Goal: Obtain resource: Download file/media

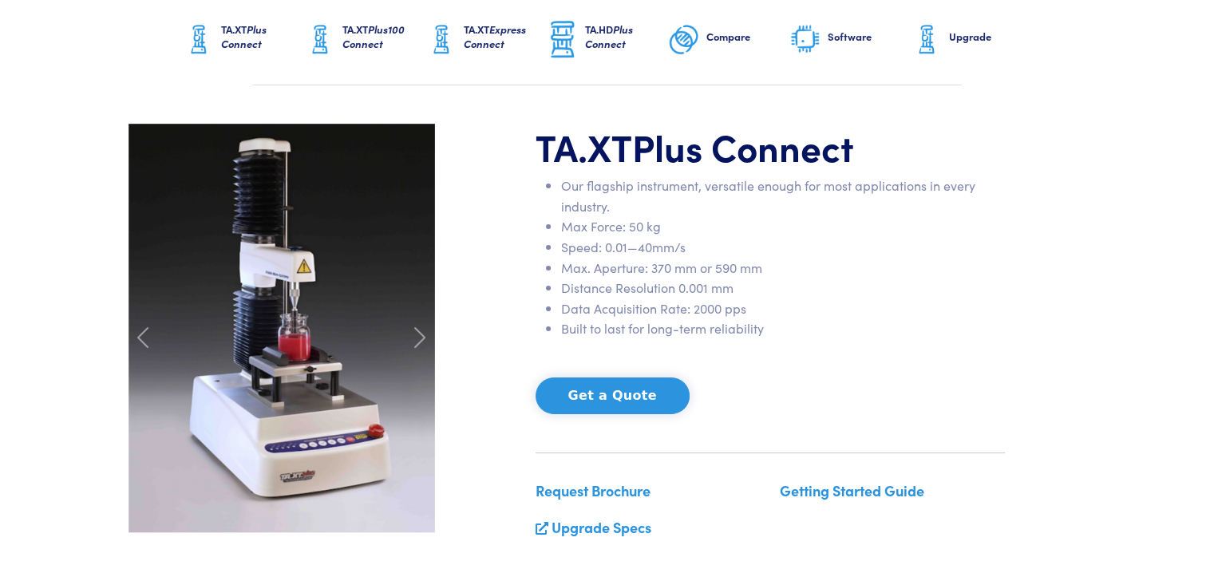
scroll to position [80, 0]
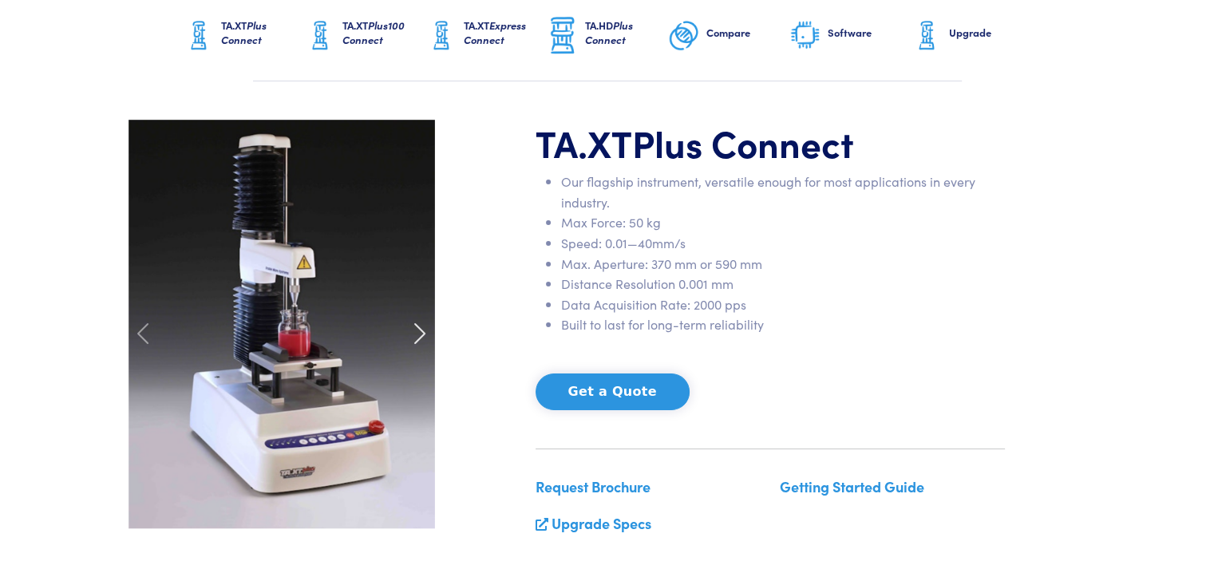
click at [417, 333] on span at bounding box center [420, 334] width 26 height 26
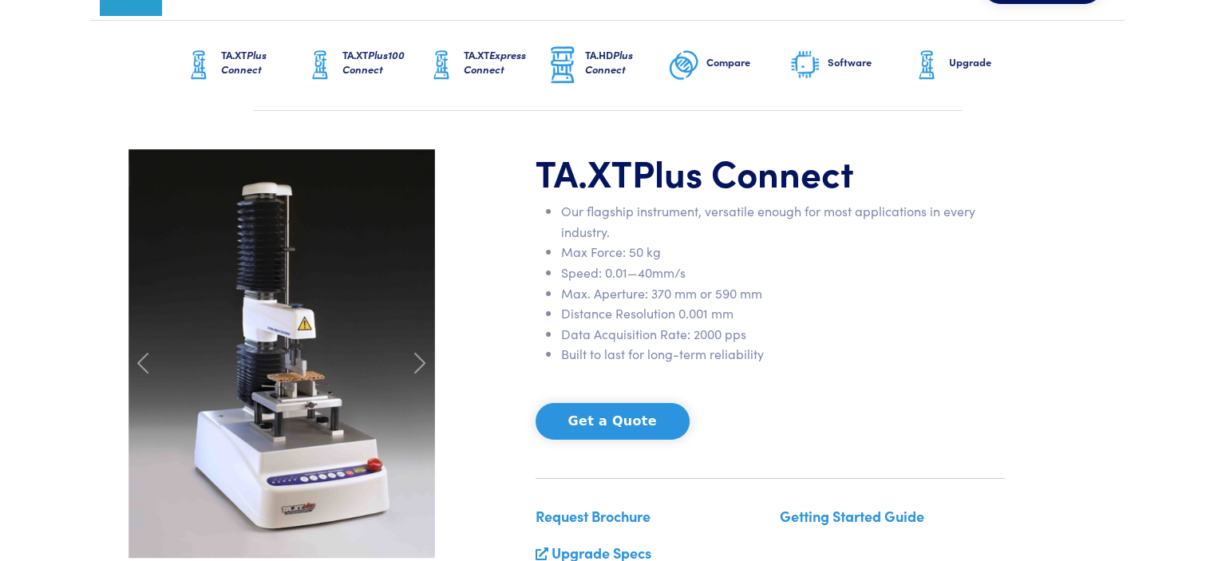
scroll to position [0, 0]
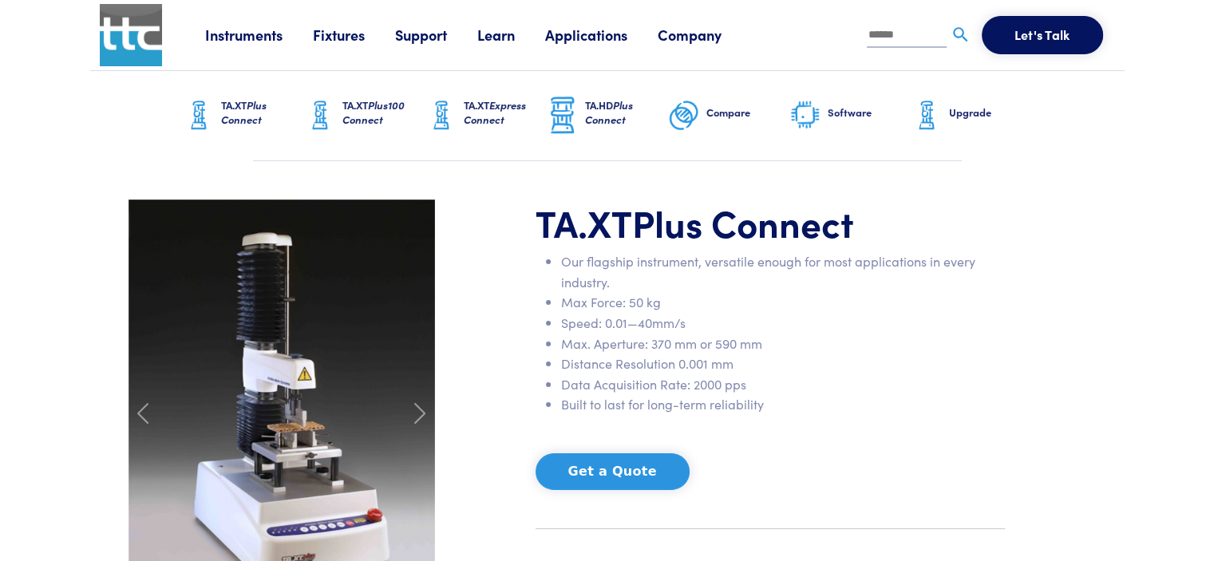
click at [342, 37] on link "Fixtures" at bounding box center [354, 35] width 82 height 20
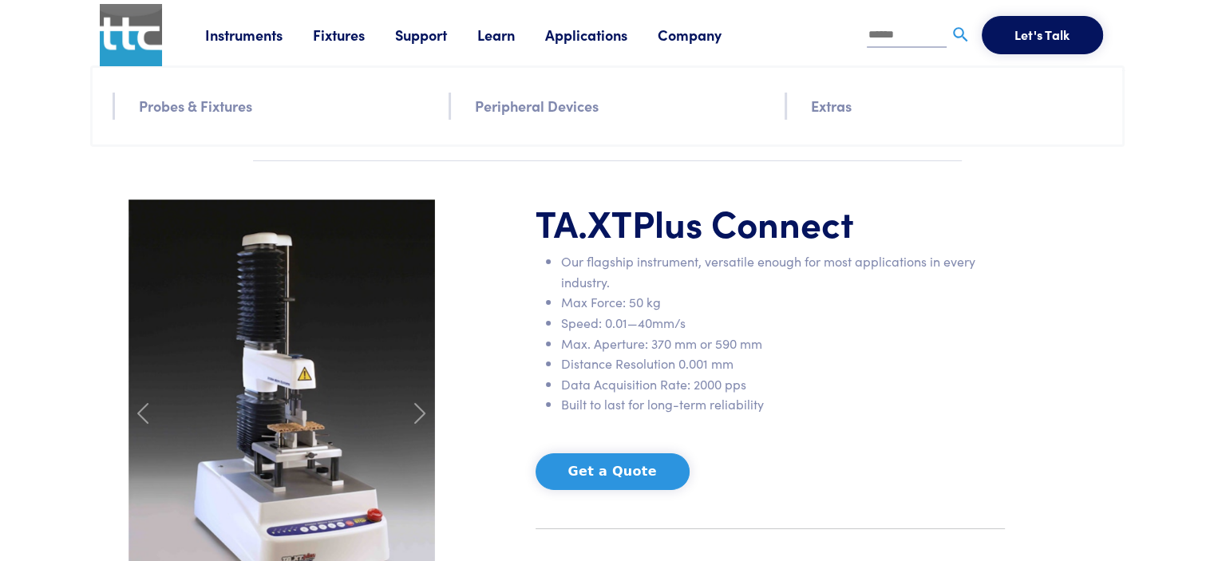
click at [418, 34] on link "Support" at bounding box center [436, 35] width 82 height 20
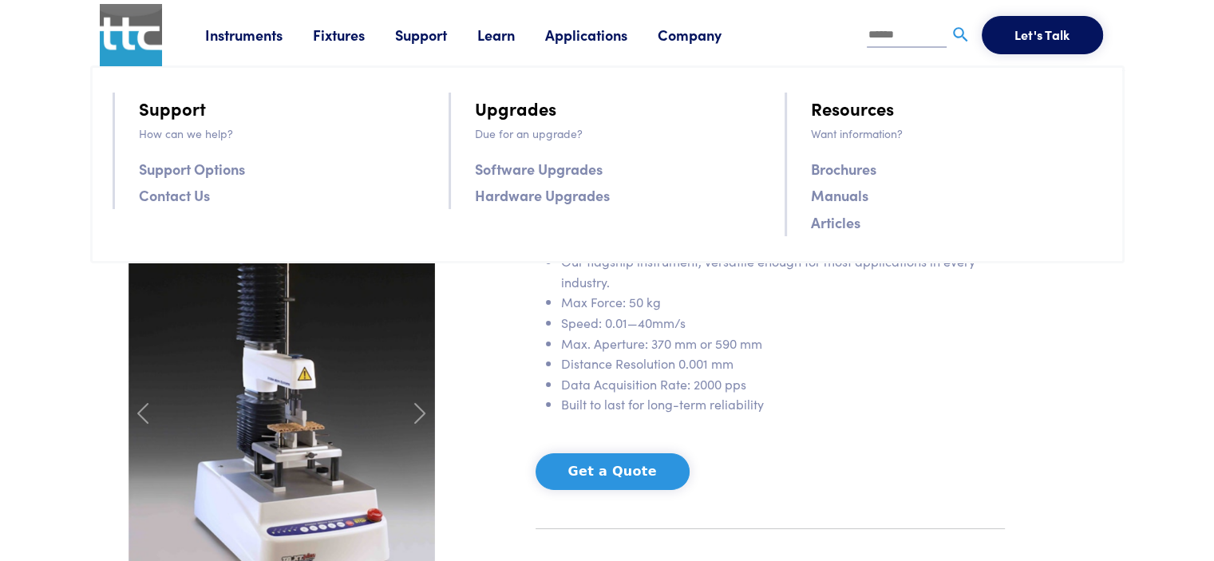
click at [490, 33] on link "Learn" at bounding box center [511, 35] width 68 height 20
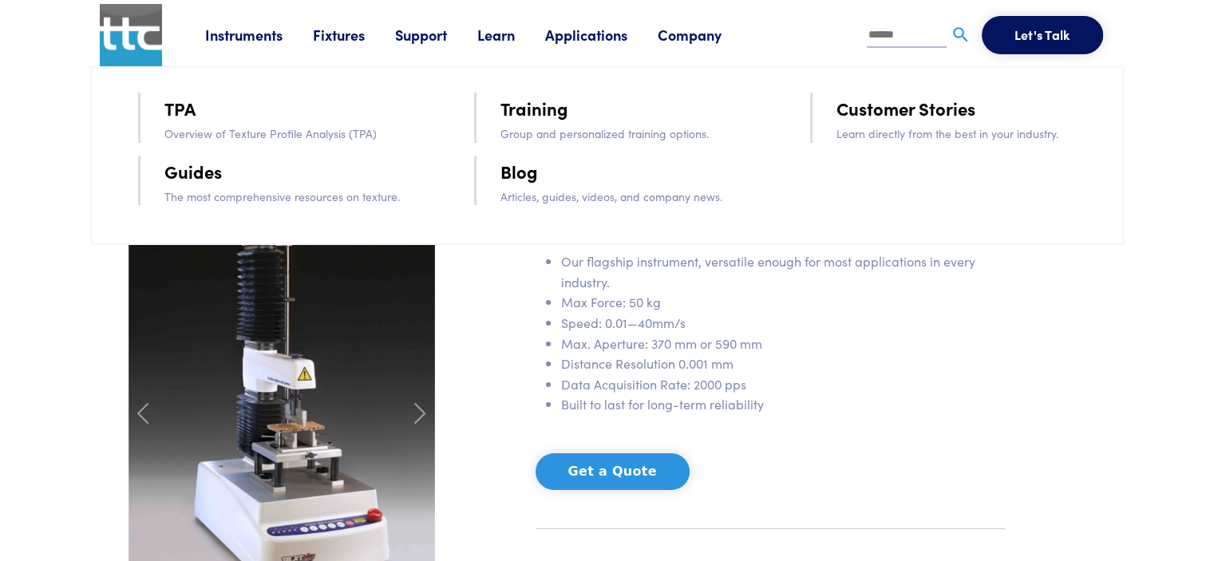
click at [578, 34] on link "Applications" at bounding box center [601, 35] width 113 height 20
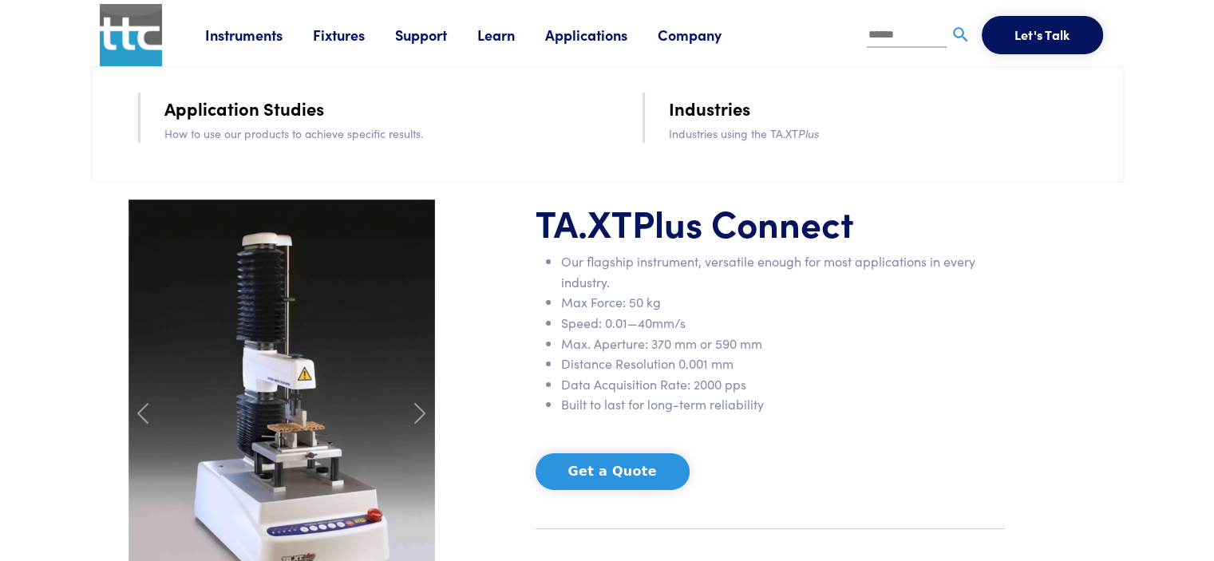
click at [412, 33] on link "Support" at bounding box center [436, 35] width 82 height 20
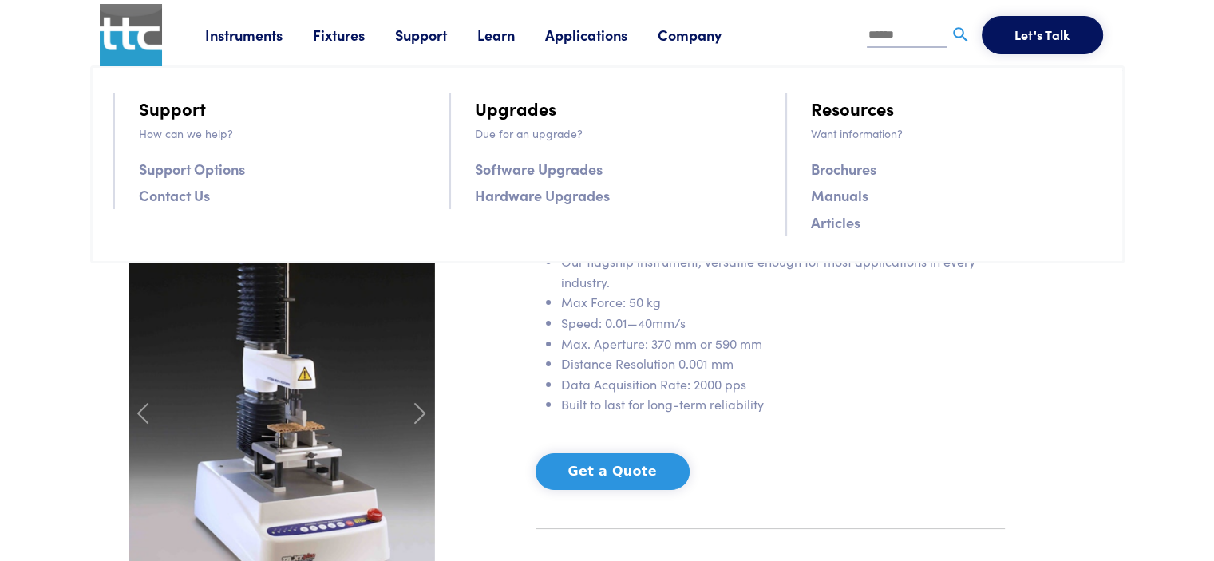
click at [847, 171] on link "Brochures" at bounding box center [843, 168] width 65 height 23
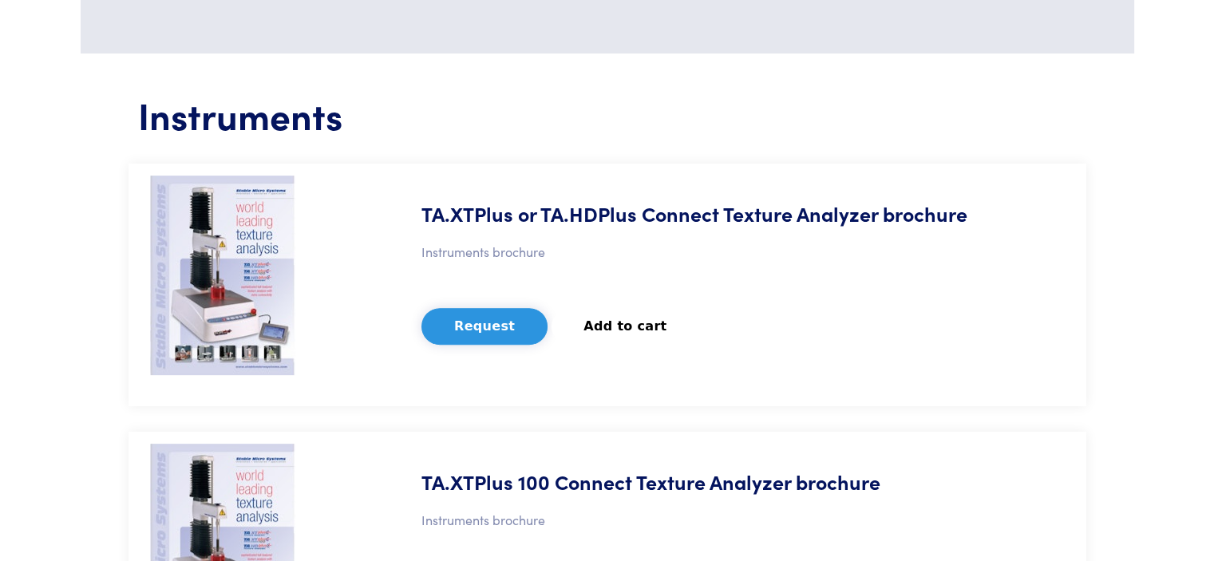
scroll to position [638, 0]
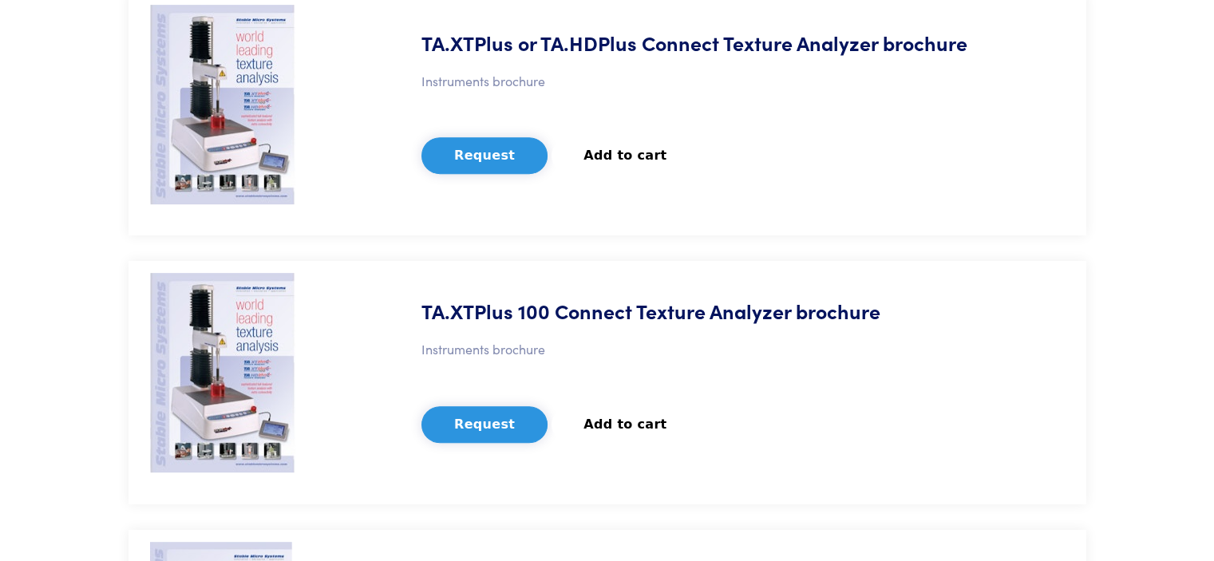
click at [214, 357] on img at bounding box center [222, 372] width 145 height 199
